Goal: Transaction & Acquisition: Purchase product/service

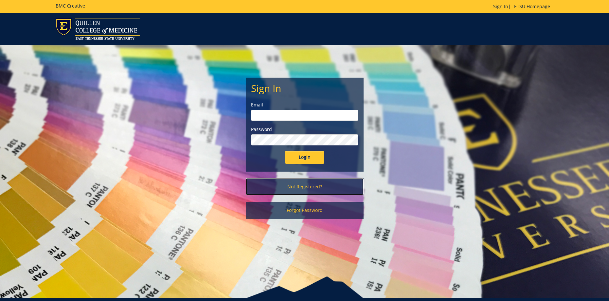
click at [309, 183] on link "Not Registered?" at bounding box center [305, 186] width 118 height 17
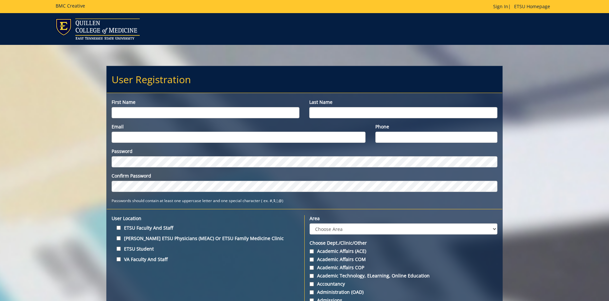
click at [181, 107] on div "First name" at bounding box center [206, 108] width 198 height 19
click at [181, 112] on input "First name" at bounding box center [206, 112] width 188 height 11
type input "Ann Marie"
click at [401, 113] on input "Last name" at bounding box center [403, 112] width 188 height 11
type input "Honeycutt"
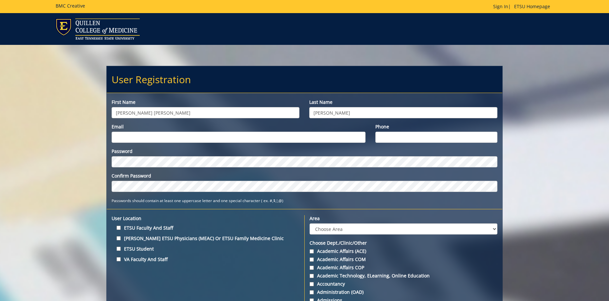
click at [294, 136] on input "Email" at bounding box center [239, 137] width 254 height 11
type input "honeycutta1@etsu.edu"
click at [393, 130] on div "Phone" at bounding box center [437, 132] width 132 height 19
click at [394, 135] on input "Phone" at bounding box center [436, 137] width 122 height 11
type input "4234261153"
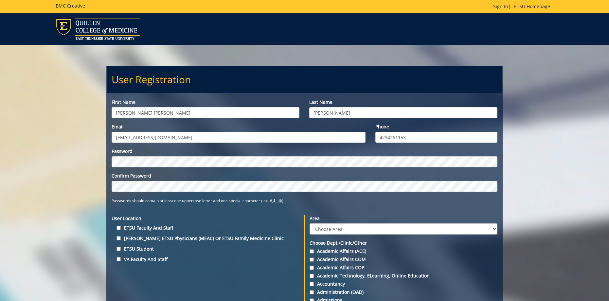
scroll to position [65, 0]
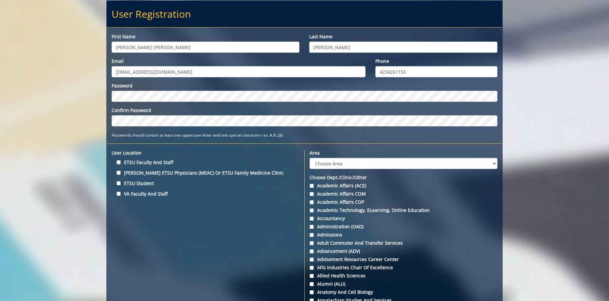
click at [117, 191] on label "VA Faculty and Staff" at bounding box center [206, 193] width 188 height 9
click at [117, 191] on input "VA Faculty and Staff" at bounding box center [119, 193] width 4 height 4
checkbox input "true"
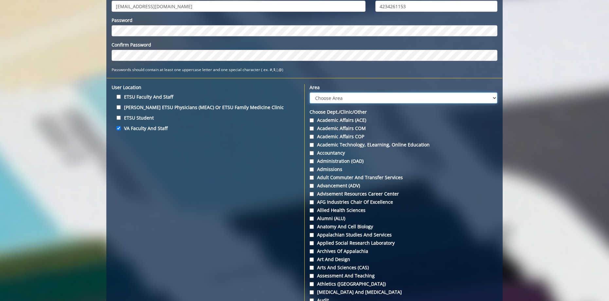
click at [371, 98] on select "Choose Area Administration Advancement (ADM) BucSports Business & Finance Clemm…" at bounding box center [404, 97] width 188 height 11
click at [310, 92] on select "Choose Area Administration Advancement (ADM) BucSports Business & Finance Clemm…" at bounding box center [404, 97] width 188 height 11
click at [331, 97] on select "Choose Area Administration Advancement (ADM) BucSports Business & Finance Clemm…" at bounding box center [404, 97] width 188 height 11
select select "28"
click at [310, 92] on select "Choose Area Administration Advancement (ADM) BucSports Business & Finance Clemm…" at bounding box center [404, 97] width 188 height 11
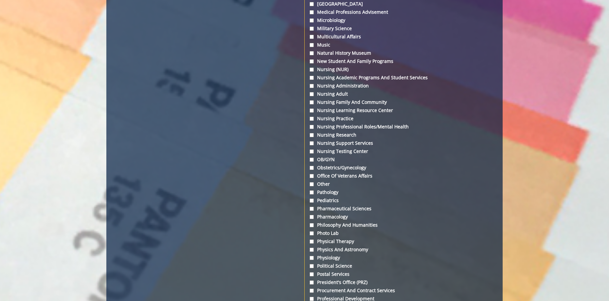
scroll to position [1767, 0]
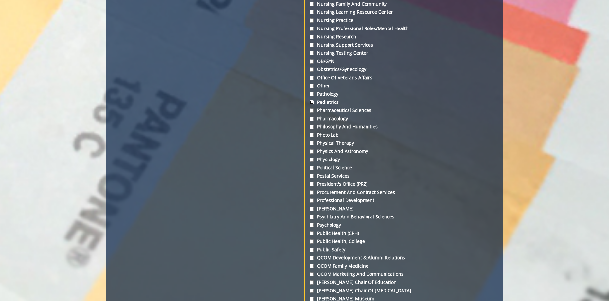
click at [313, 100] on input "Pediatrics" at bounding box center [312, 102] width 4 height 4
checkbox input "true"
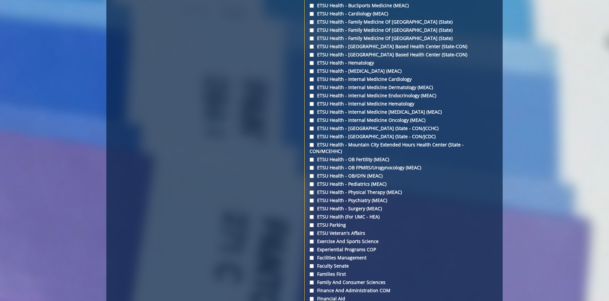
scroll to position [916, 0]
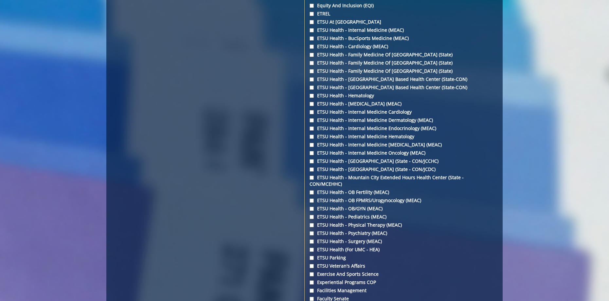
click at [364, 213] on label "ETSU Health - Pediatrics (MEAC)" at bounding box center [404, 216] width 188 height 7
click at [314, 215] on input "ETSU Health - Pediatrics (MEAC)" at bounding box center [312, 217] width 4 height 4
checkbox input "true"
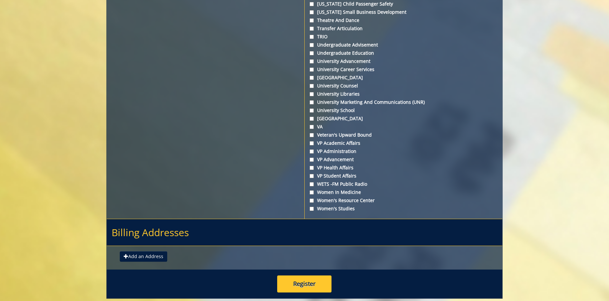
scroll to position [2380, 0]
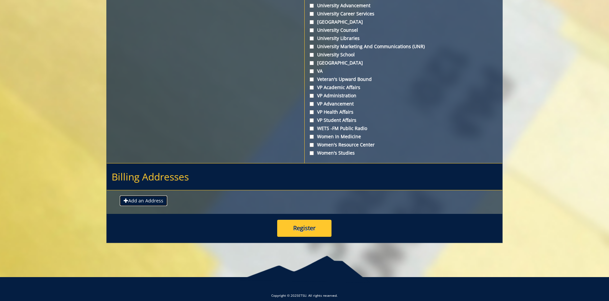
click at [150, 195] on button "Add an Address" at bounding box center [143, 200] width 47 height 10
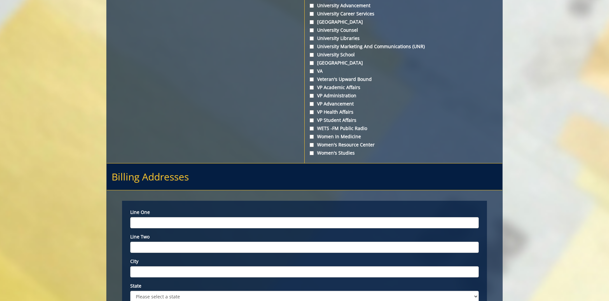
scroll to position [2510, 0]
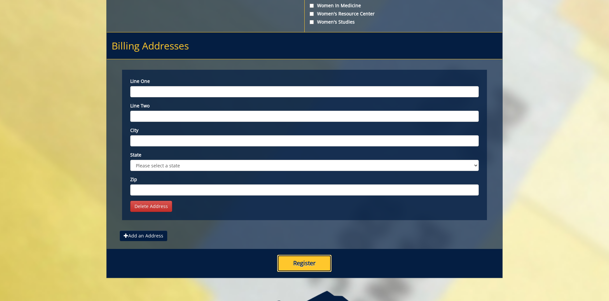
click at [288, 255] on button "Register" at bounding box center [304, 263] width 54 height 17
click at [160, 201] on link "Delete Address" at bounding box center [151, 206] width 42 height 11
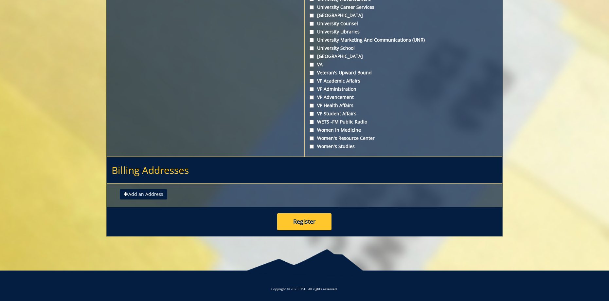
scroll to position [2380, 0]
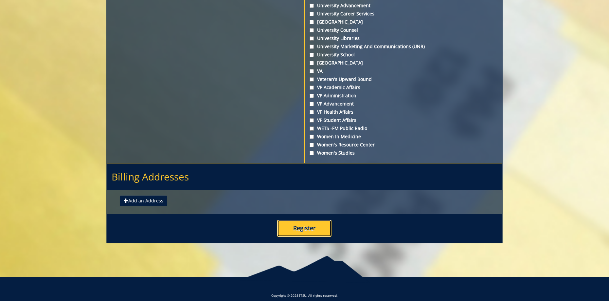
click at [317, 223] on button "Register" at bounding box center [304, 228] width 54 height 17
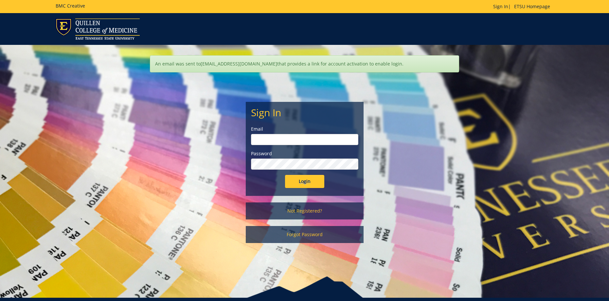
click at [288, 140] on input "email" at bounding box center [304, 139] width 107 height 11
type input "honeycutta1@etsu.edu"
click at [285, 175] on input "Login" at bounding box center [304, 181] width 39 height 13
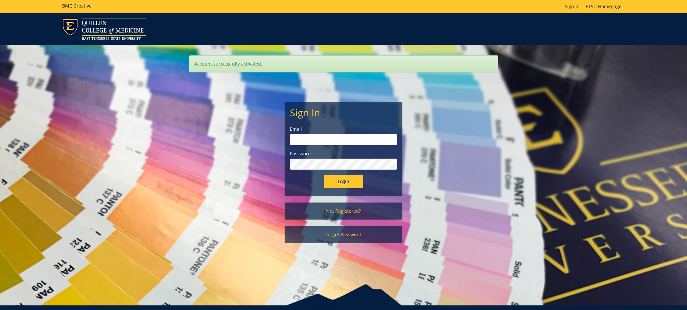
click at [333, 147] on form "Sign In Email Password Login" at bounding box center [343, 147] width 107 height 81
click at [333, 142] on input "email" at bounding box center [343, 139] width 107 height 11
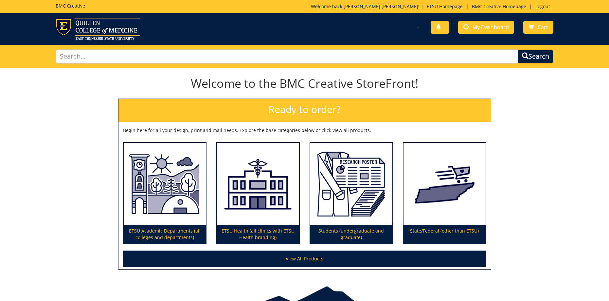
click at [594, 139] on div "Welcome to the BMC Creative StoreFront! Ready to order? Begin here for all your…" at bounding box center [304, 172] width 609 height 205
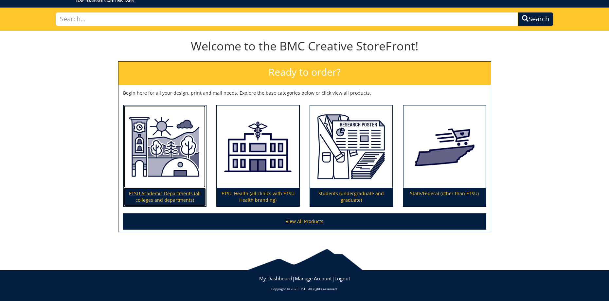
click at [165, 198] on p "ETSU Academic Departments (all colleges and departments)" at bounding box center [165, 197] width 82 height 18
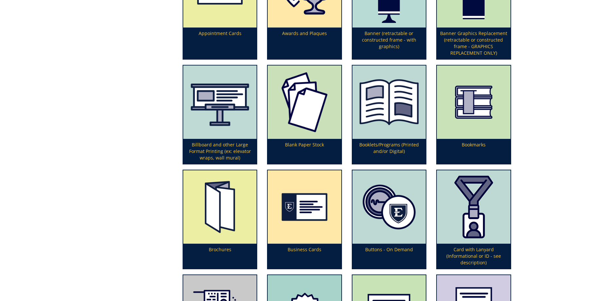
scroll to position [51, 0]
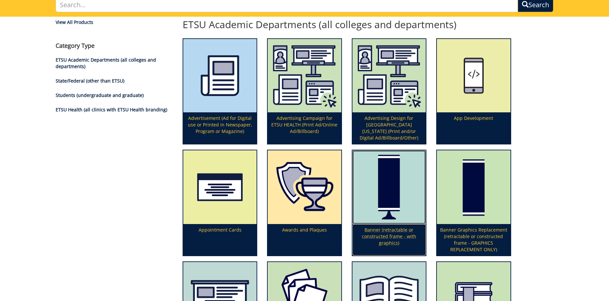
click at [393, 204] on img at bounding box center [389, 186] width 73 height 73
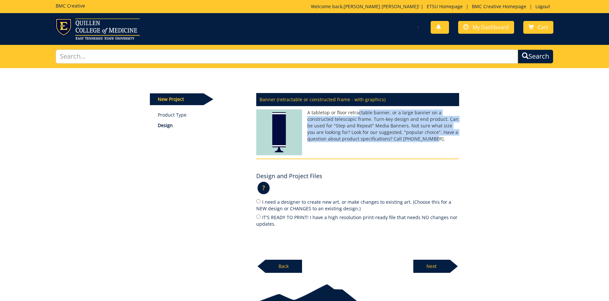
drag, startPoint x: 359, startPoint y: 116, endPoint x: 429, endPoint y: 142, distance: 75.1
click at [429, 142] on p "A tabletop or floor retractable banner, or a large banner on a constructed tele…" at bounding box center [357, 125] width 203 height 33
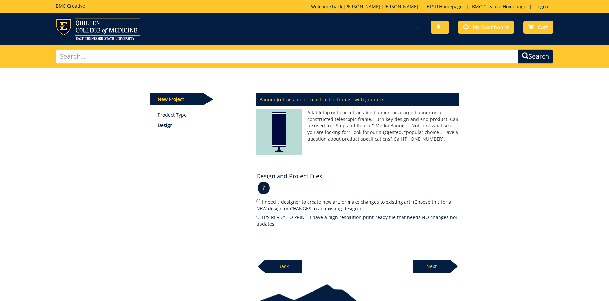
click at [386, 184] on div "? × What are design services? : If you would like to discuss ideas with a desig…" at bounding box center [357, 190] width 203 height 16
click at [267, 188] on p "?" at bounding box center [264, 188] width 12 height 12
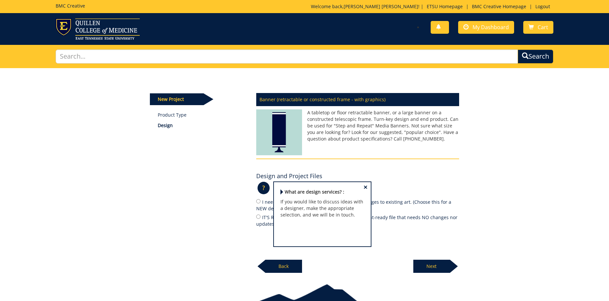
click at [325, 165] on div "Banner (retractable or constructed frame - with graphics) A tabletop or floor r…" at bounding box center [357, 181] width 213 height 184
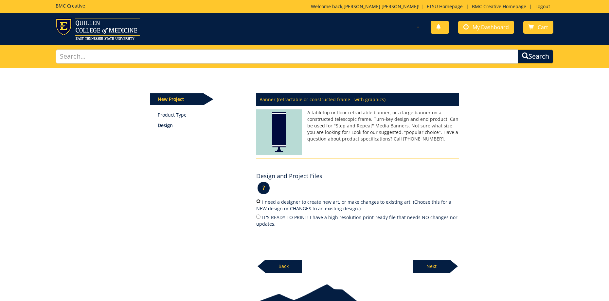
click at [257, 200] on input "I need a designer to create new art, or make changes to existing art. (Choose t…" at bounding box center [258, 201] width 4 height 4
radio input "true"
click at [261, 209] on label "I need a designer to create new art, or make changes to existing art. (Choose t…" at bounding box center [357, 205] width 203 height 14
click at [261, 203] on input "I need a designer to create new art, or make changes to existing art. (Choose t…" at bounding box center [258, 201] width 4 height 4
click at [262, 220] on label "IT'S READY TO PRINT! I have a high resolution print-ready file that needs NO ch…" at bounding box center [357, 220] width 203 height 14
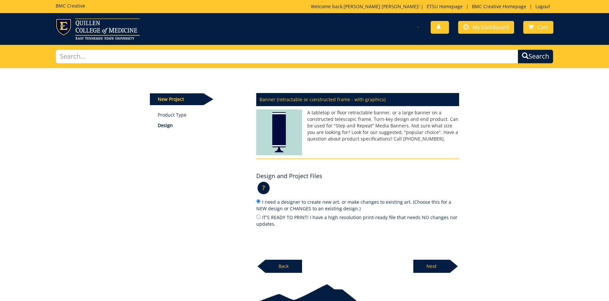
click at [261, 219] on input "IT'S READY TO PRINT! I have a high resolution print-ready file that needs NO ch…" at bounding box center [258, 216] width 4 height 4
radio input "true"
click at [177, 115] on link "Product Type" at bounding box center [202, 115] width 89 height 7
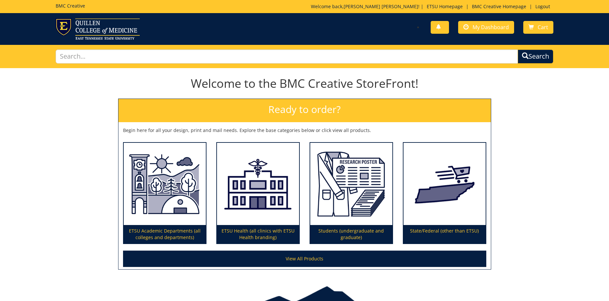
scroll to position [37, 0]
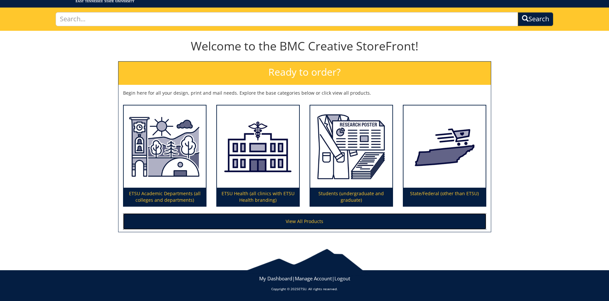
click at [322, 216] on link "View All Products" at bounding box center [304, 221] width 363 height 16
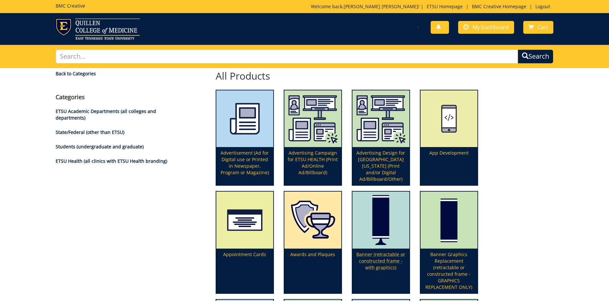
scroll to position [131, 0]
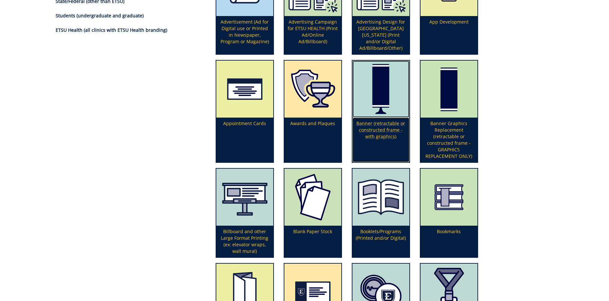
click at [399, 121] on p "Banner (retractable or constructed frame - with graphics)" at bounding box center [381, 140] width 57 height 45
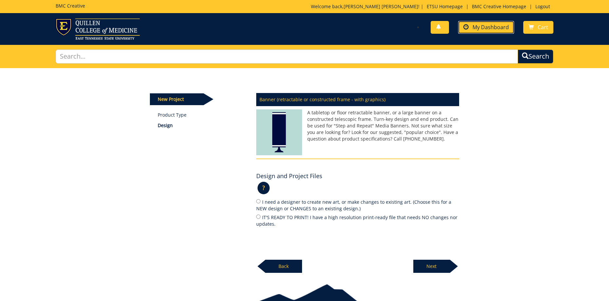
click at [480, 27] on span "My Dashboard" at bounding box center [491, 27] width 36 height 7
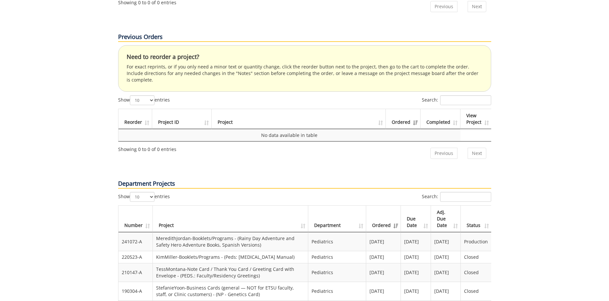
scroll to position [425, 0]
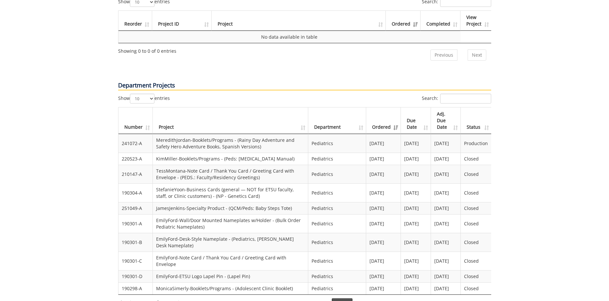
click at [338, 300] on link "2" at bounding box center [341, 306] width 11 height 11
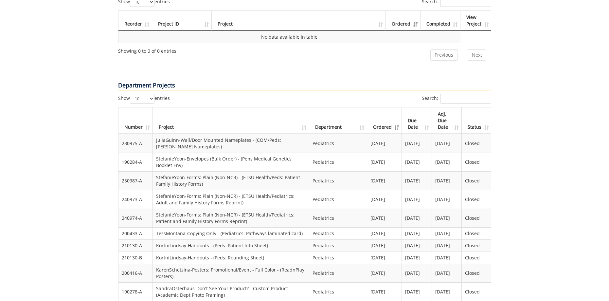
scroll to position [426, 0]
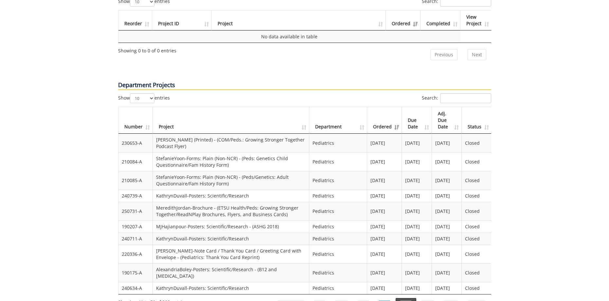
click at [405, 300] on link "6" at bounding box center [405, 305] width 11 height 11
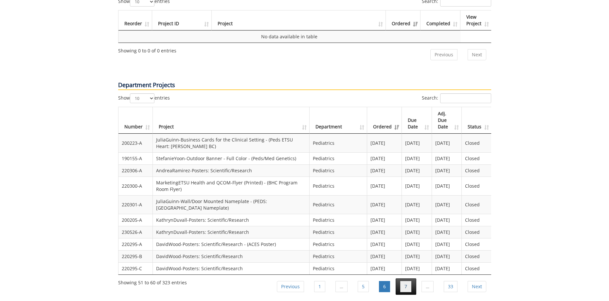
click at [402, 281] on link "7" at bounding box center [405, 286] width 11 height 11
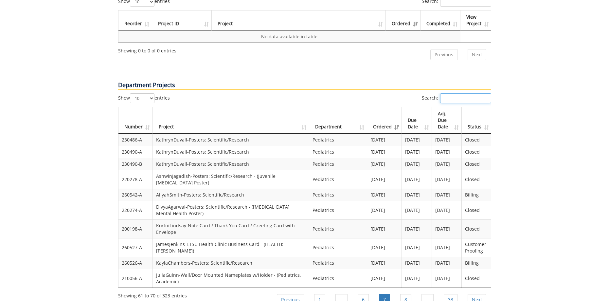
click at [474, 93] on input "Search:" at bounding box center [465, 98] width 51 height 10
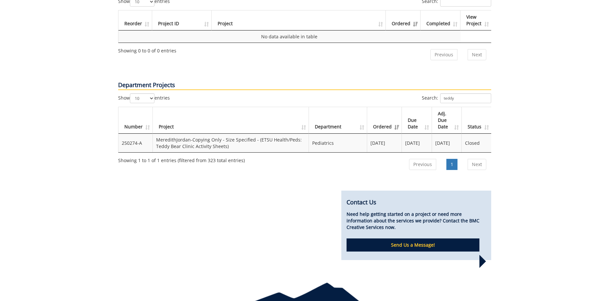
click at [190, 134] on td "MeredithJordan-Copying Only - Size Specified - (ETSU Health/Peds: Teddy Bear Cl…" at bounding box center [231, 143] width 156 height 19
click at [132, 134] on td "250274-A" at bounding box center [135, 143] width 34 height 19
click at [352, 134] on td "Pediatrics" at bounding box center [338, 143] width 58 height 19
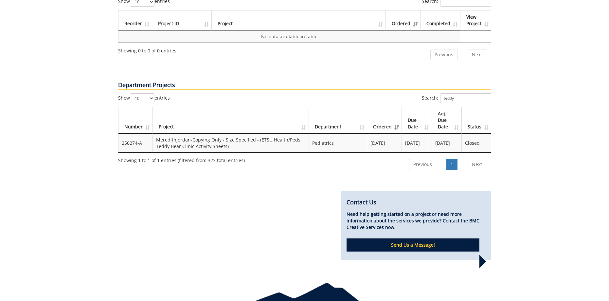
click at [278, 134] on td "MeredithJordan-Copying Only - Size Specified - (ETSU Health/Peds: Teddy Bear Cl…" at bounding box center [231, 143] width 156 height 19
click at [245, 134] on td "MeredithJordan-Copying Only - Size Specified - (ETSU Health/Peds: Teddy Bear Cl…" at bounding box center [231, 143] width 156 height 19
click at [246, 134] on td "MeredithJordan-Copying Only - Size Specified - (ETSU Health/Peds: Teddy Bear Cl…" at bounding box center [231, 143] width 156 height 19
click at [417, 134] on td "08/15/2024" at bounding box center [417, 143] width 30 height 19
click at [470, 134] on td "Closed" at bounding box center [476, 143] width 29 height 19
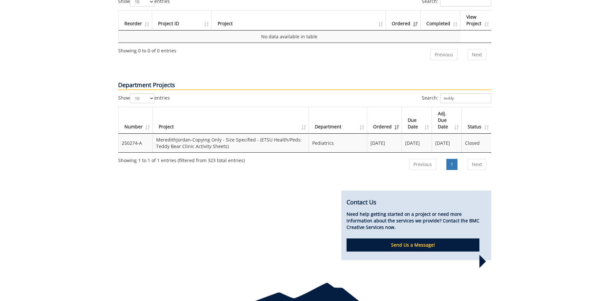
click at [473, 134] on td "Closed" at bounding box center [476, 143] width 29 height 19
drag, startPoint x: 458, startPoint y: 82, endPoint x: 413, endPoint y: 80, distance: 44.9
click at [419, 93] on div "Search: teddy" at bounding box center [398, 98] width 187 height 11
type input "nave"
click at [472, 134] on td "Design Changes" at bounding box center [476, 143] width 29 height 19
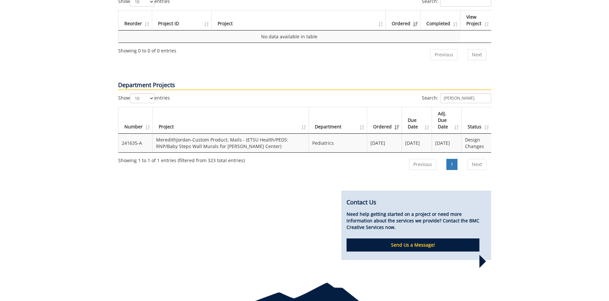
click at [480, 107] on th "Status" at bounding box center [476, 120] width 29 height 27
click at [476, 107] on th "Status" at bounding box center [476, 120] width 29 height 27
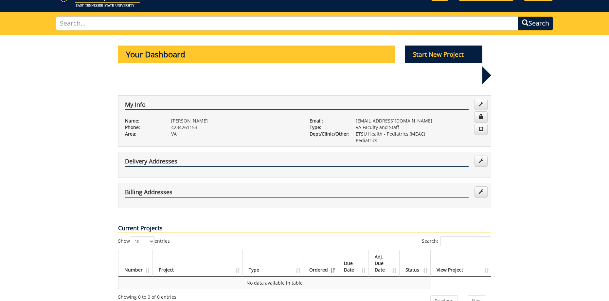
scroll to position [0, 0]
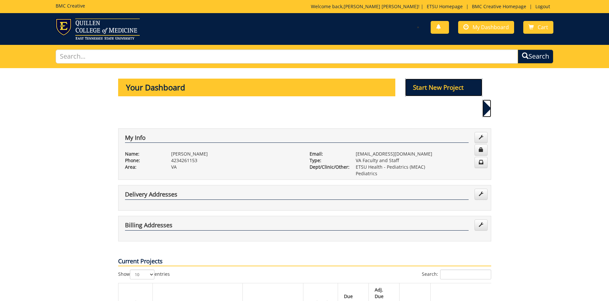
click at [438, 93] on p "Start New Project" at bounding box center [443, 88] width 77 height 18
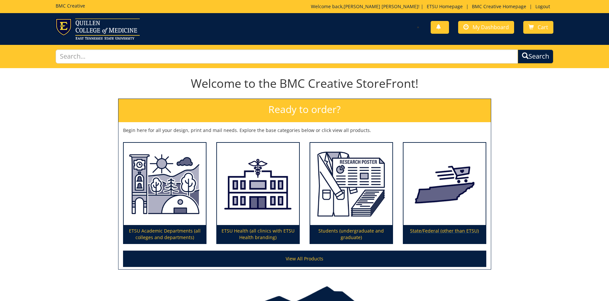
scroll to position [37, 0]
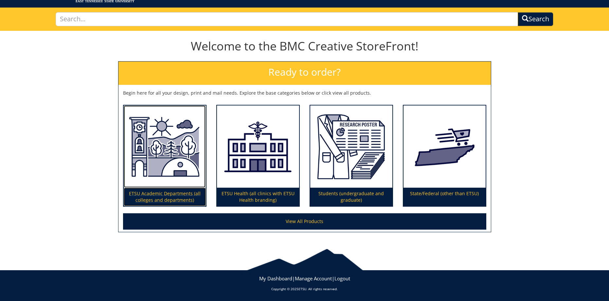
click at [186, 169] on img at bounding box center [165, 146] width 82 height 82
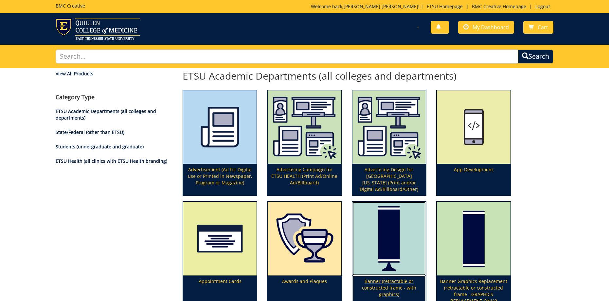
click at [403, 244] on img at bounding box center [389, 238] width 73 height 73
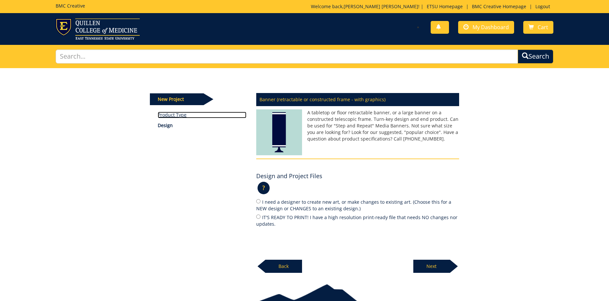
click at [165, 115] on link "Product Type" at bounding box center [202, 115] width 89 height 7
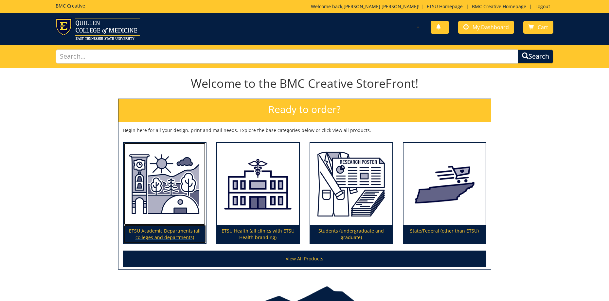
click at [179, 198] on img at bounding box center [165, 184] width 82 height 82
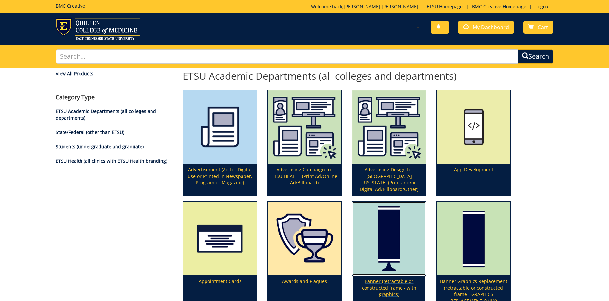
click at [397, 241] on img at bounding box center [389, 238] width 73 height 73
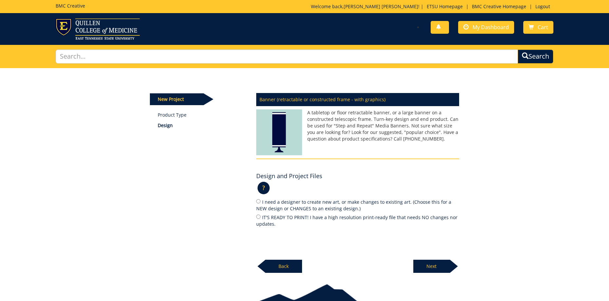
click at [168, 126] on p "Design" at bounding box center [202, 125] width 89 height 7
click at [435, 264] on p "Next" at bounding box center [431, 266] width 37 height 13
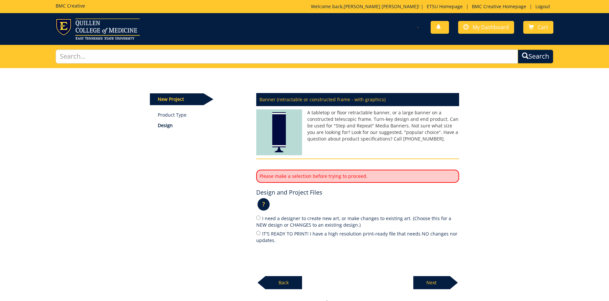
click at [289, 221] on label "I need a designer to create new art, or make changes to existing art. (Choose t…" at bounding box center [357, 221] width 203 height 14
click at [261, 220] on input "I need a designer to create new art, or make changes to existing art. (Choose t…" at bounding box center [258, 217] width 4 height 4
radio input "true"
click at [292, 237] on label "IT'S READY TO PRINT! I have a high resolution print-ready file that needs NO ch…" at bounding box center [357, 237] width 203 height 14
click at [261, 235] on input "IT'S READY TO PRINT! I have a high resolution print-ready file that needs NO ch…" at bounding box center [258, 233] width 4 height 4
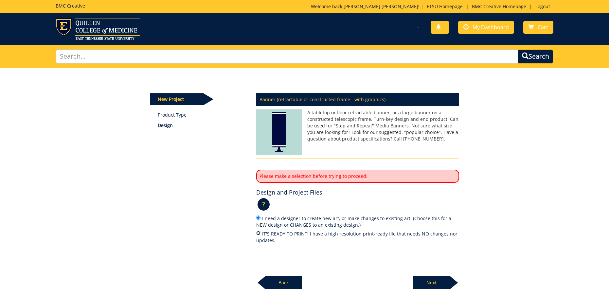
radio input "true"
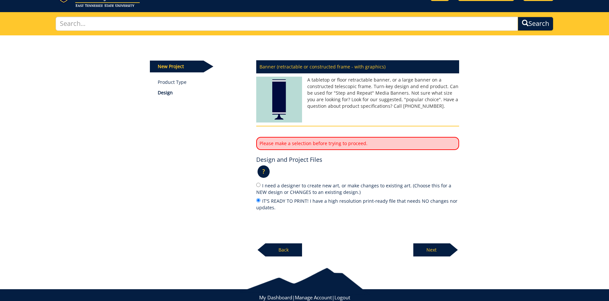
click at [262, 171] on p "?" at bounding box center [264, 171] width 12 height 12
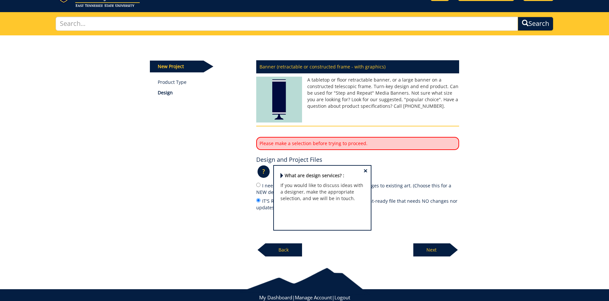
scroll to position [52, 0]
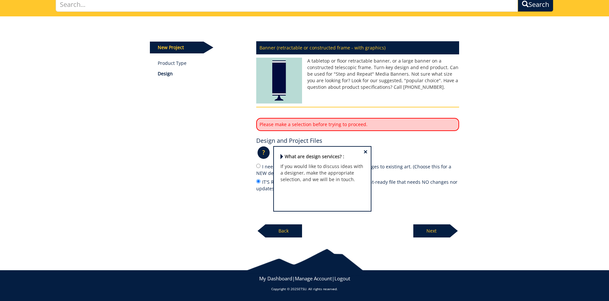
click at [416, 149] on div "? × What are design services? : If you would like to discuss ideas with a desig…" at bounding box center [357, 155] width 203 height 16
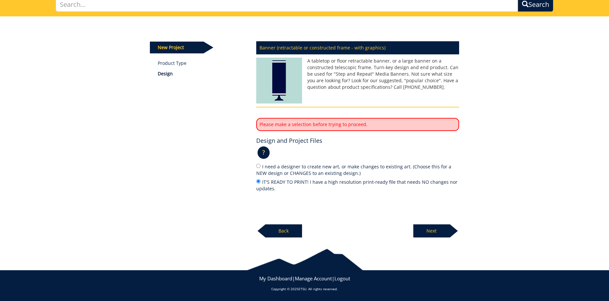
scroll to position [0, 0]
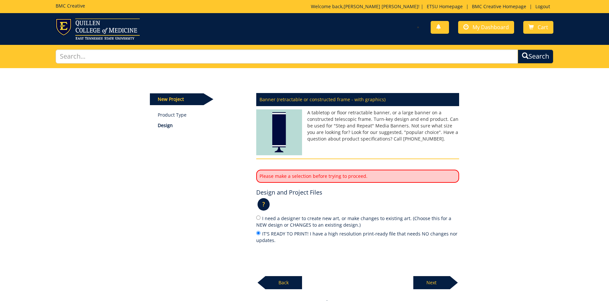
click at [499, 162] on div "New Project Product Type Design Banner (retractable or constructed frame - with…" at bounding box center [304, 178] width 609 height 221
click at [169, 128] on p "Design" at bounding box center [202, 125] width 89 height 7
click at [61, 4] on h5 "BMC Creative" at bounding box center [70, 5] width 29 height 5
click at [88, 30] on img at bounding box center [98, 28] width 84 height 21
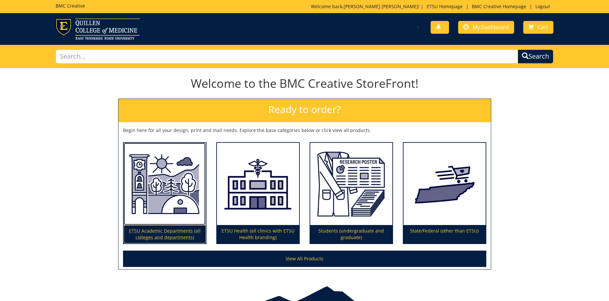
click at [180, 228] on p "ETSU Academic Departments (all colleges and departments)" at bounding box center [165, 234] width 82 height 18
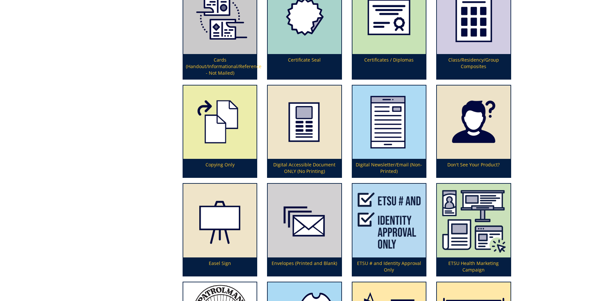
scroll to position [379, 0]
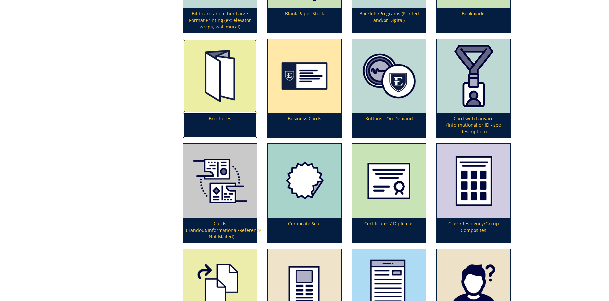
click at [221, 77] on img at bounding box center [219, 75] width 73 height 73
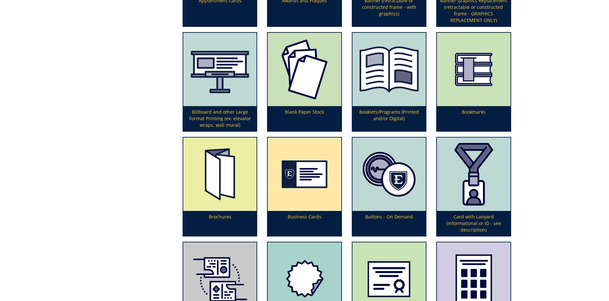
scroll to position [248, 0]
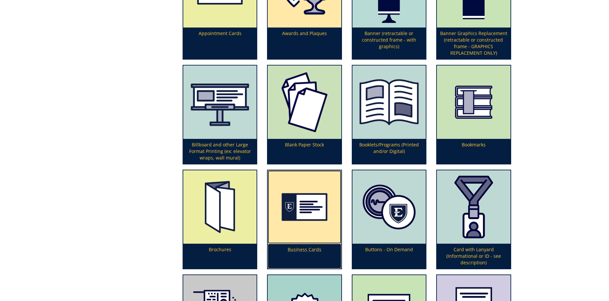
click at [325, 216] on img at bounding box center [304, 206] width 73 height 73
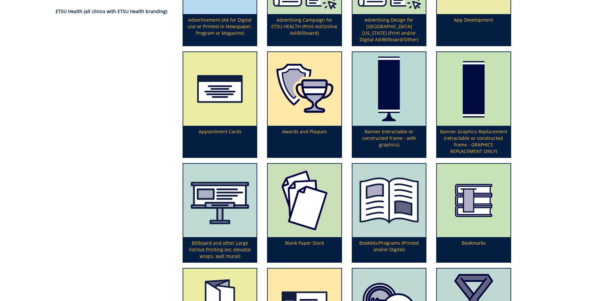
scroll to position [51, 0]
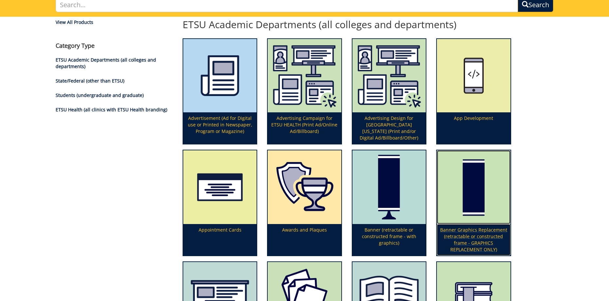
click at [489, 226] on p "Banner Graphics Replacement (retractable or constructed frame - GRAPHICS REPLAC…" at bounding box center [473, 239] width 73 height 31
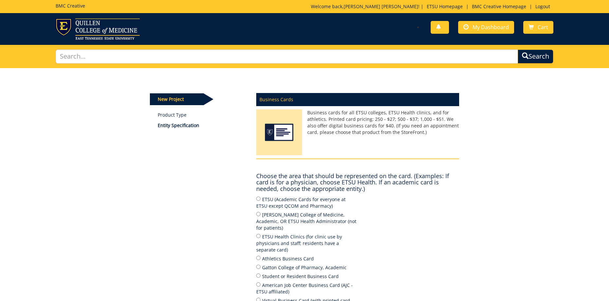
scroll to position [98, 0]
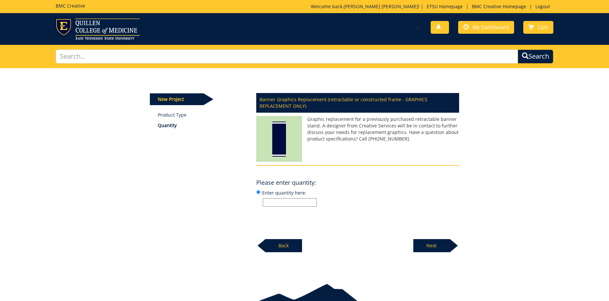
click at [295, 207] on input "Enter quantity here:" at bounding box center [290, 202] width 54 height 9
type input "1"
click at [467, 189] on div "New Project Product Type Quantity Banner Graphics Replacement (retractable or c…" at bounding box center [304, 160] width 383 height 184
